Goal: Information Seeking & Learning: Learn about a topic

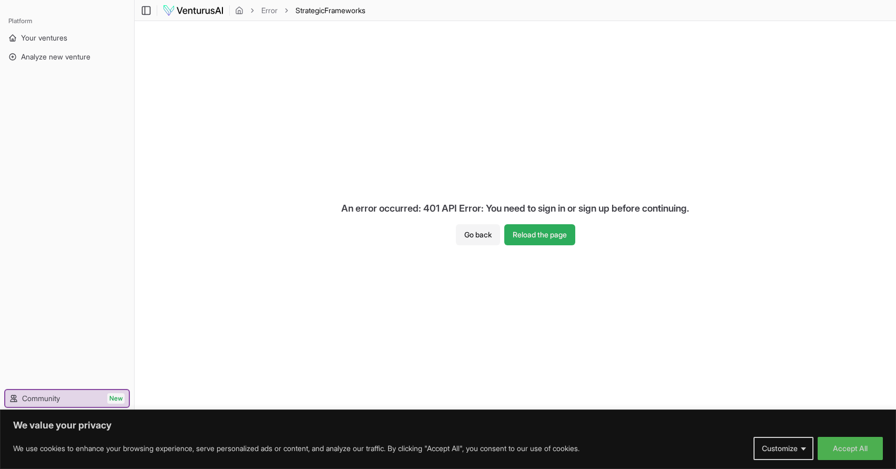
click at [539, 233] on button "Reload the page" at bounding box center [540, 234] width 71 height 21
click at [469, 230] on button "Go back" at bounding box center [482, 234] width 44 height 21
click at [480, 233] on button "Go back" at bounding box center [482, 234] width 44 height 21
click at [196, 8] on img at bounding box center [194, 10] width 62 height 13
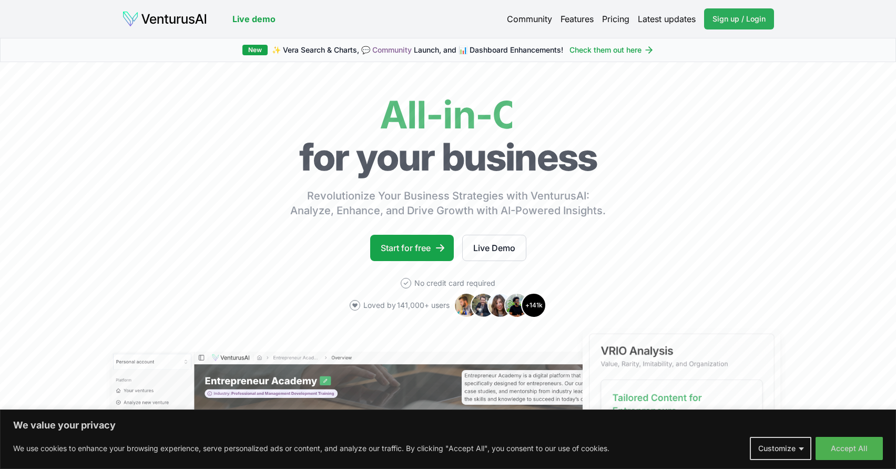
click at [748, 19] on span "Sign up / Login" at bounding box center [739, 19] width 53 height 11
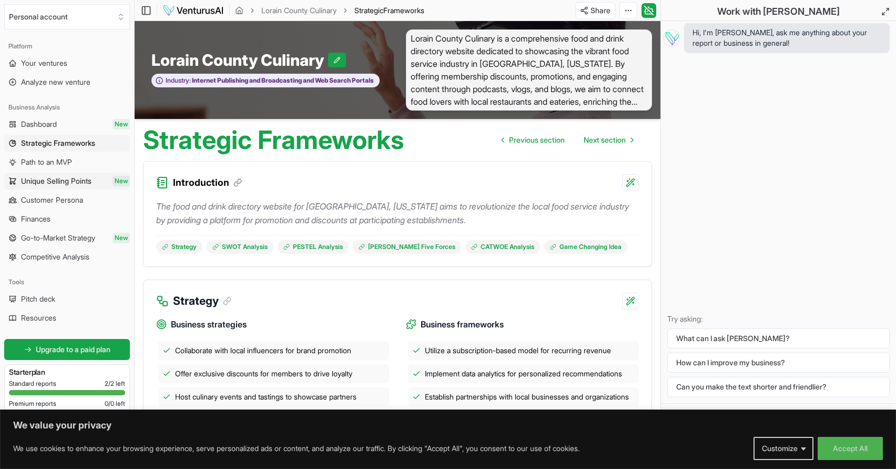
click at [56, 182] on span "Unique Selling Points" at bounding box center [56, 181] width 70 height 11
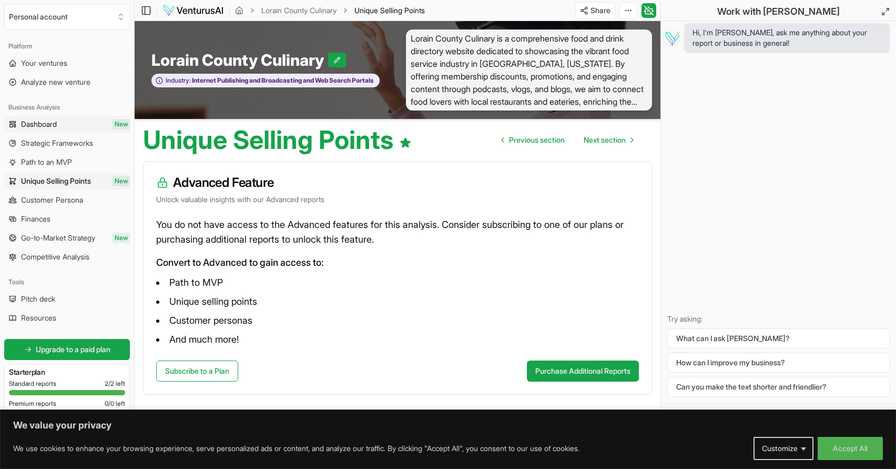
click at [43, 126] on span "Dashboard" at bounding box center [39, 124] width 36 height 11
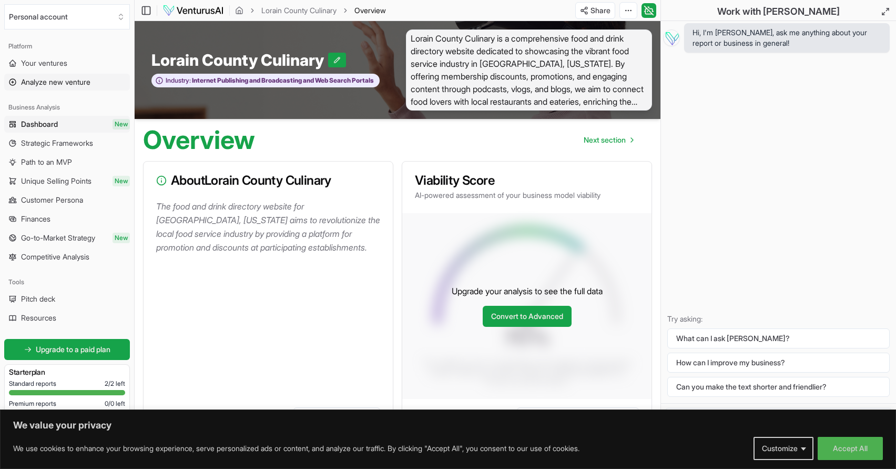
click at [45, 83] on span "Analyze new venture" at bounding box center [55, 82] width 69 height 11
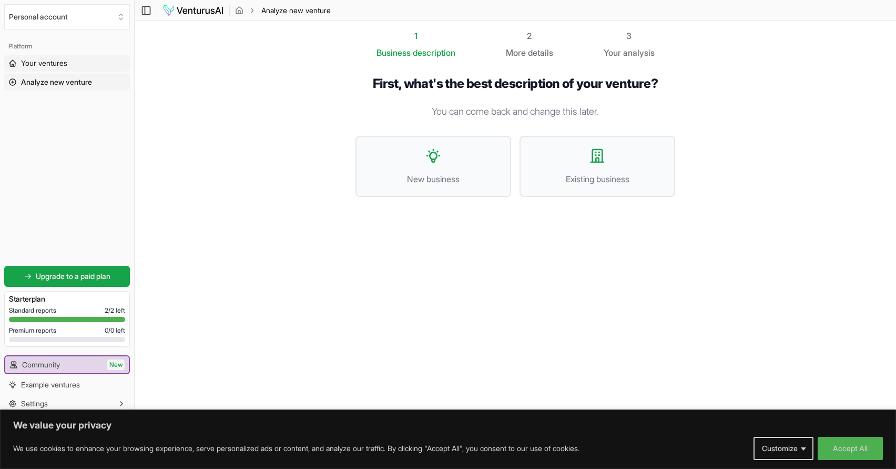
click at [47, 66] on span "Your ventures" at bounding box center [44, 63] width 46 height 11
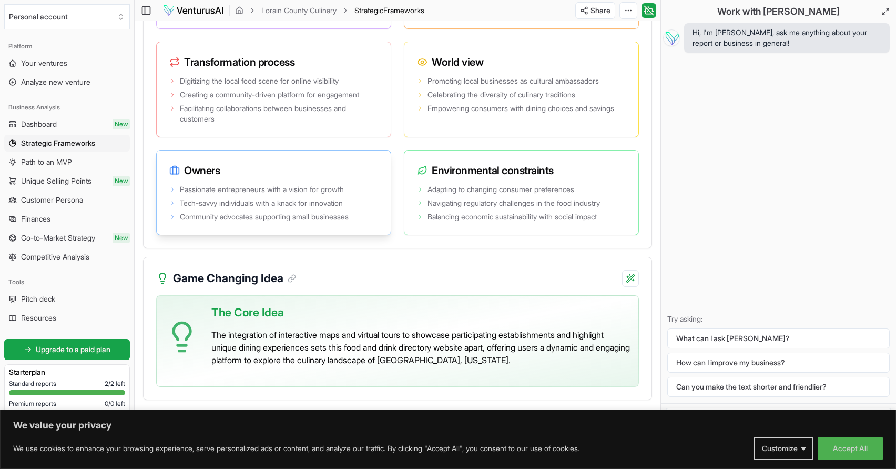
scroll to position [1975, 0]
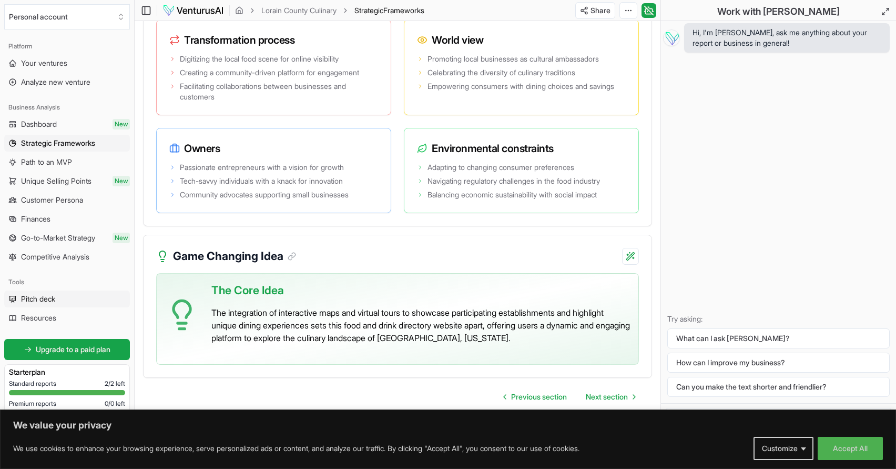
click at [53, 303] on span "Pitch deck" at bounding box center [38, 299] width 34 height 11
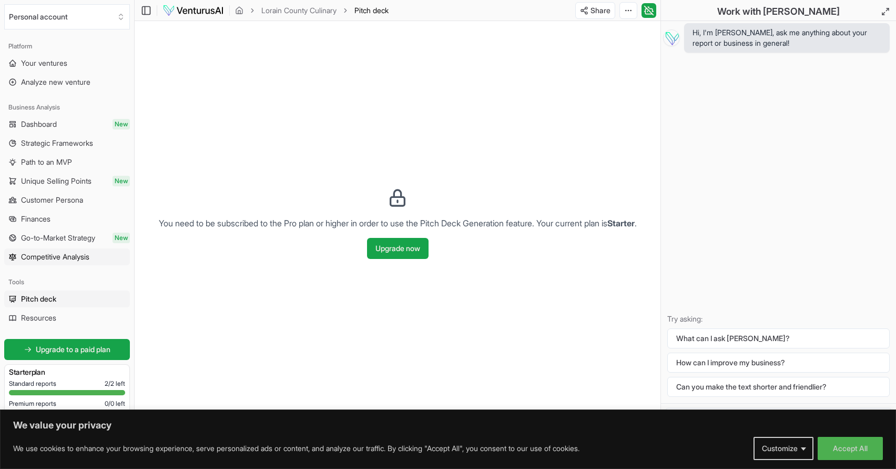
click at [55, 255] on span "Competitive Analysis" at bounding box center [55, 256] width 68 height 11
